Goal: Task Accomplishment & Management: Manage account settings

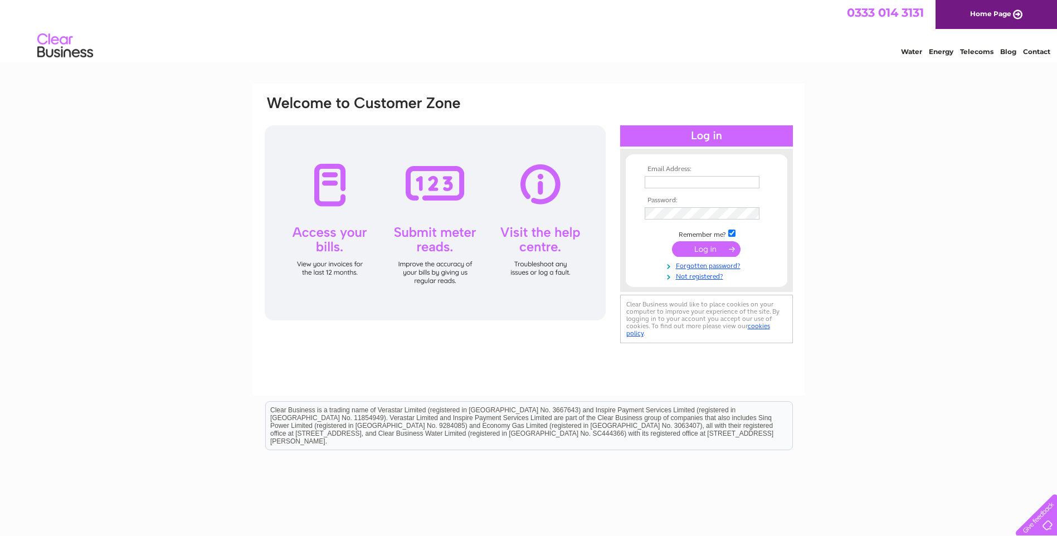
type input "[EMAIL_ADDRESS][DOMAIN_NAME]"
click at [724, 246] on input "submit" at bounding box center [706, 249] width 69 height 16
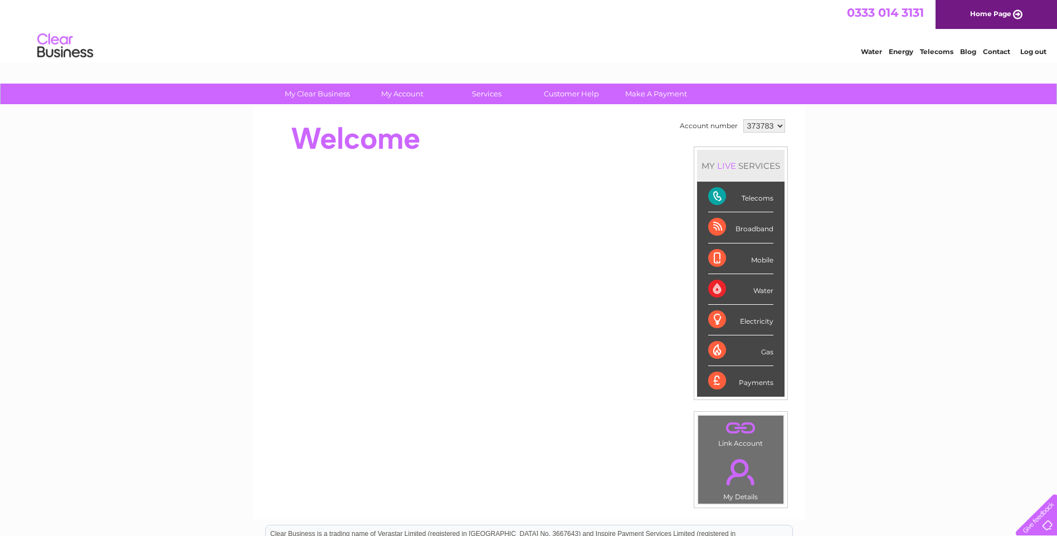
click at [734, 197] on div "Telecoms" at bounding box center [740, 197] width 65 height 31
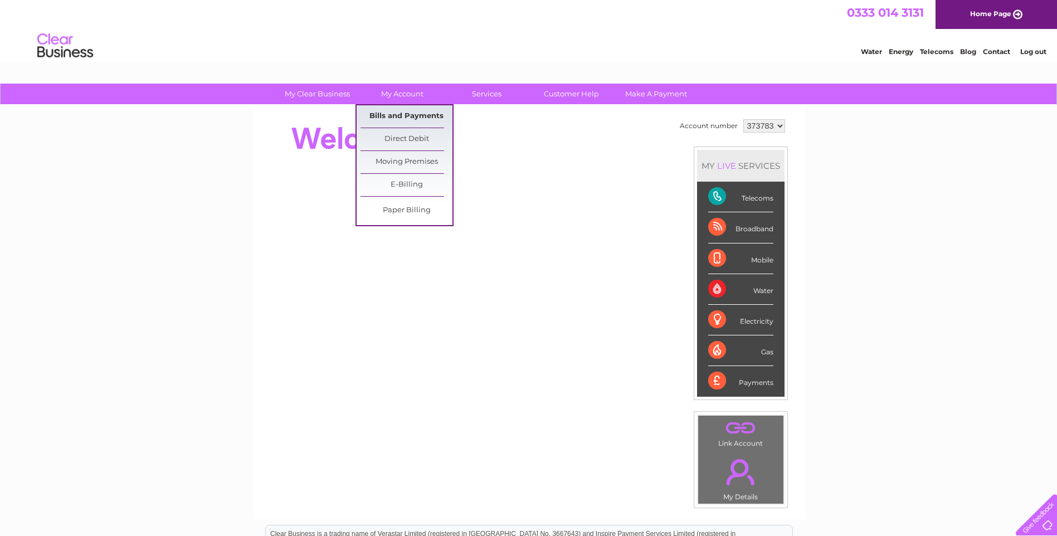
click at [410, 119] on link "Bills and Payments" at bounding box center [406, 116] width 92 height 22
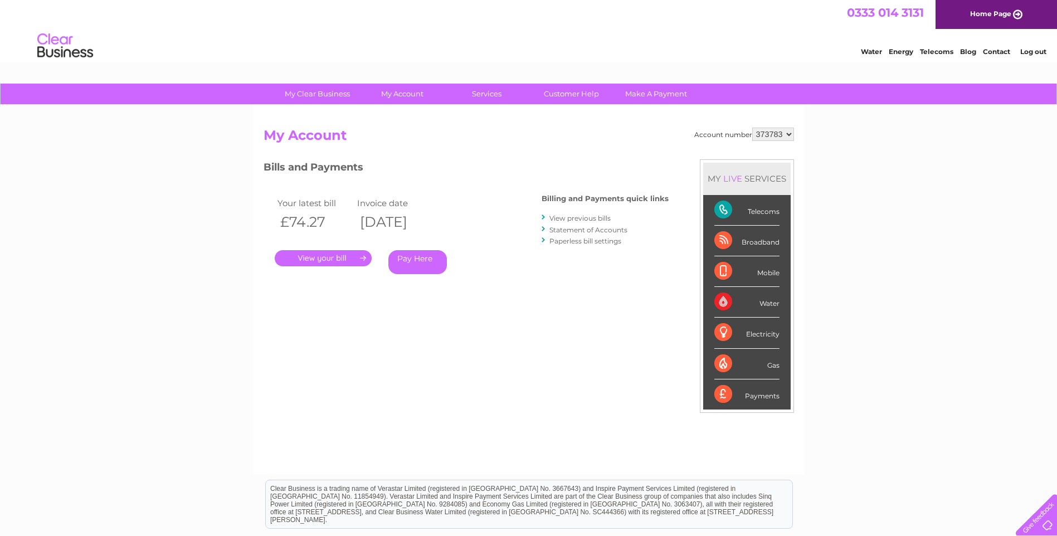
click at [557, 216] on link "View previous bills" at bounding box center [579, 218] width 61 height 8
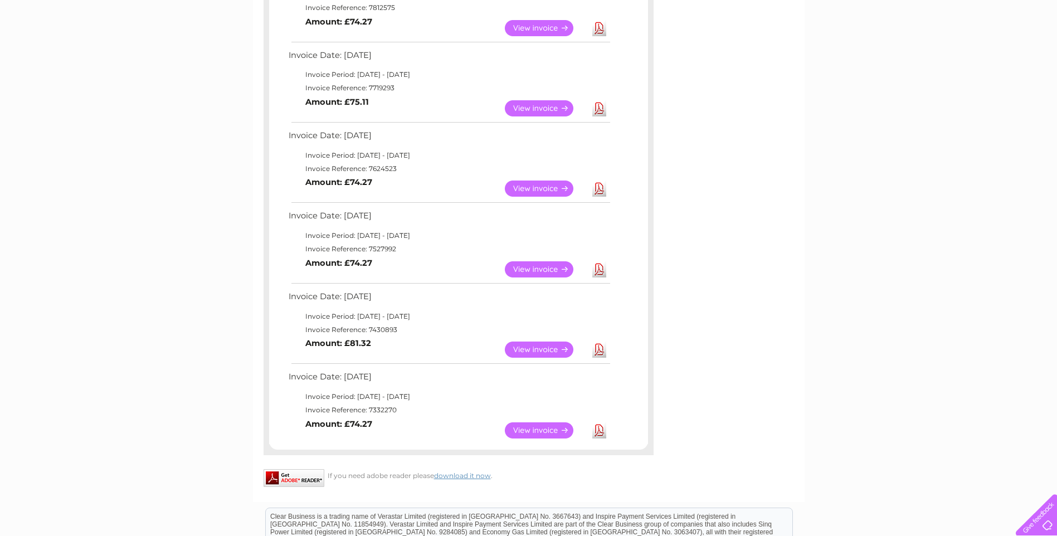
scroll to position [400, 0]
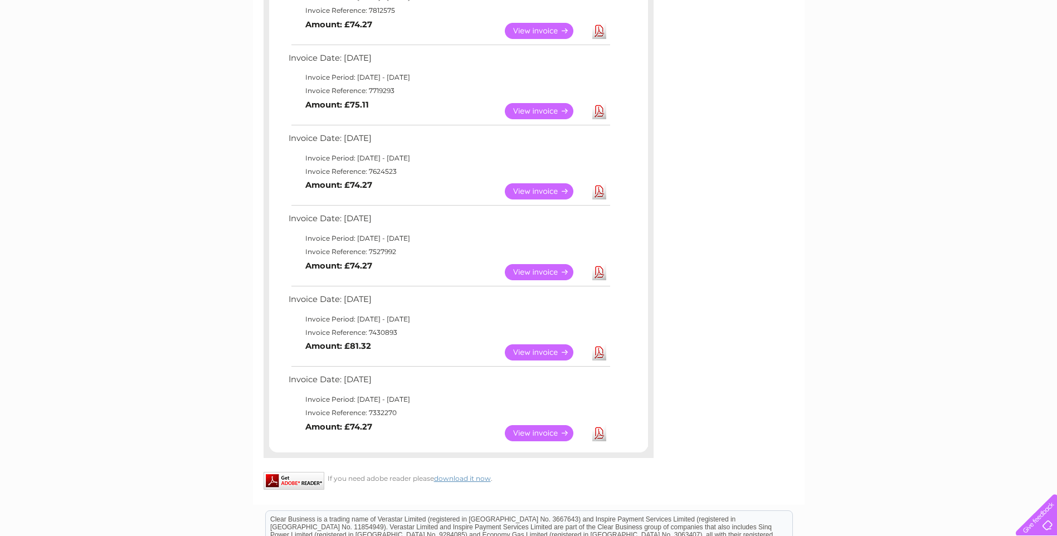
drag, startPoint x: 437, startPoint y: 241, endPoint x: 631, endPoint y: 140, distance: 218.3
click at [631, 142] on div "Invoice Date: [DATE] Invoice Period: [DATE] - [DATE] Invoice Reference: 7995634…" at bounding box center [458, 128] width 379 height 638
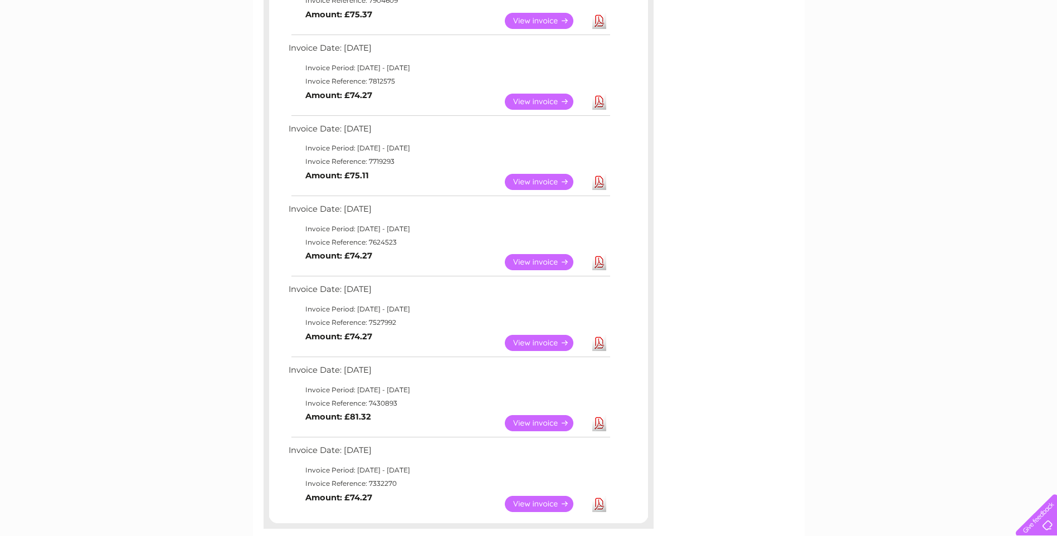
scroll to position [289, 0]
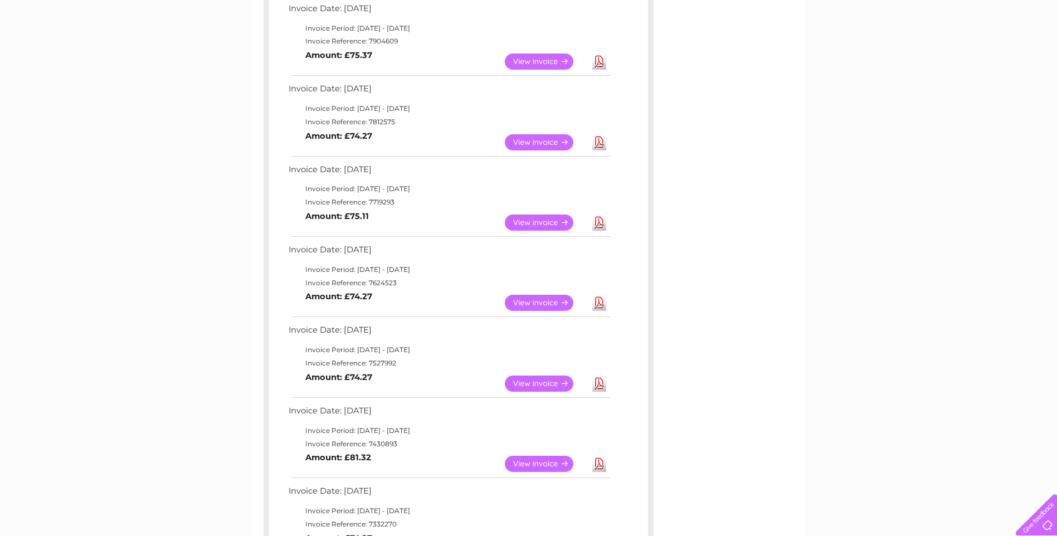
click at [598, 221] on link "Download" at bounding box center [599, 223] width 14 height 16
